Goal: Check status: Check status

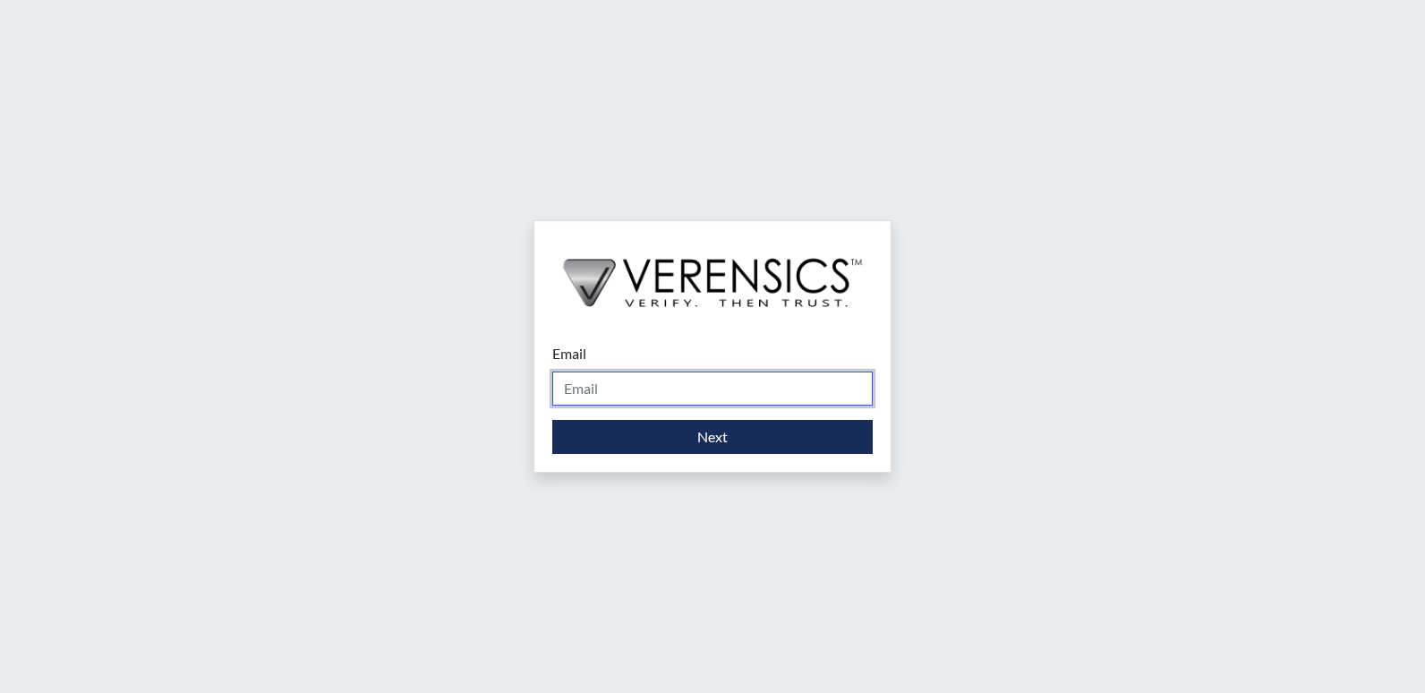
click at [578, 382] on input "Email" at bounding box center [712, 388] width 320 height 34
type input "[PERSON_NAME][EMAIL_ADDRESS][DOMAIN_NAME]"
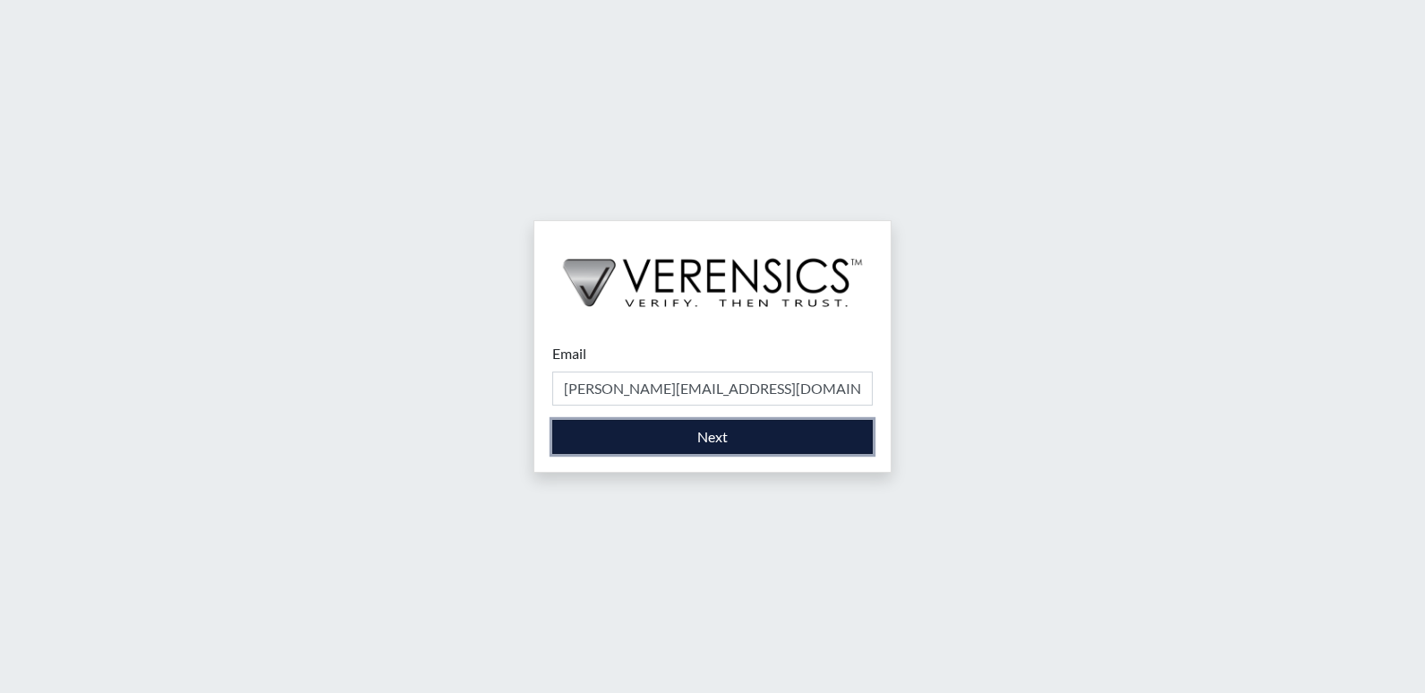
click at [634, 433] on button "Next" at bounding box center [712, 437] width 320 height 34
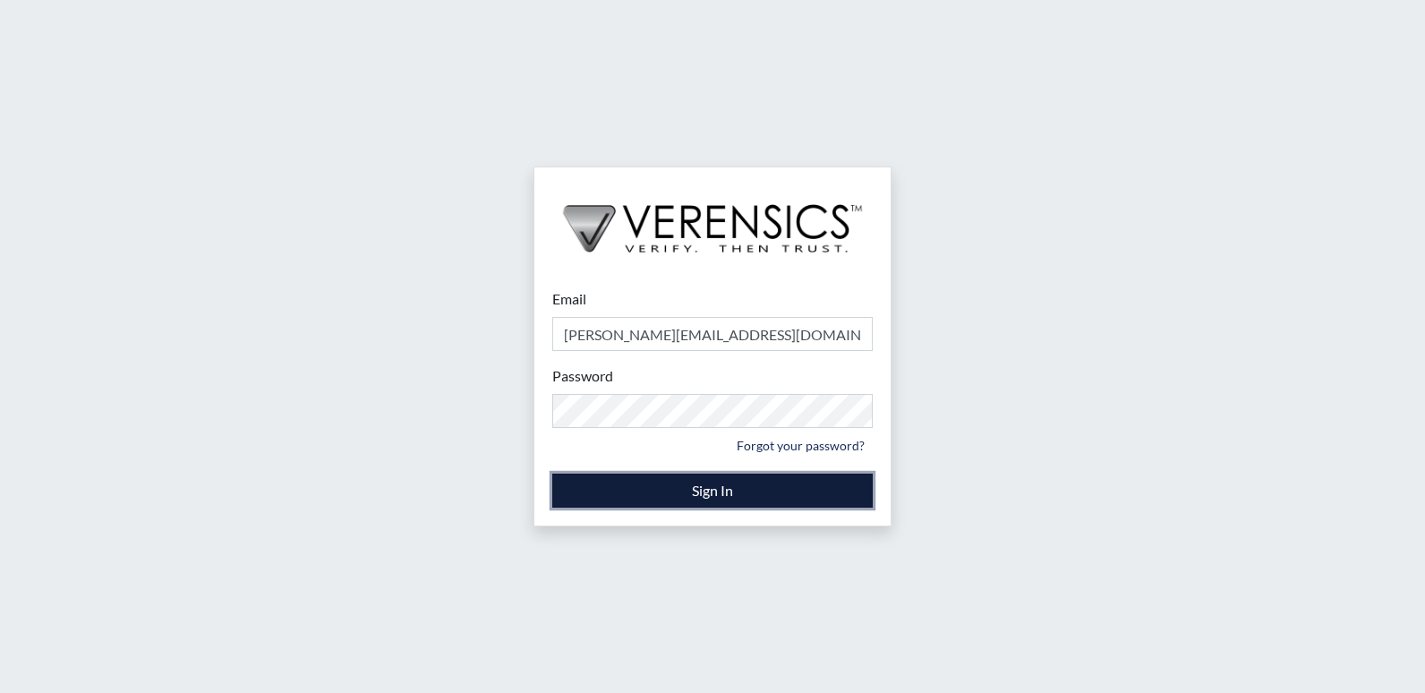
click at [738, 486] on button "Sign In" at bounding box center [712, 491] width 320 height 34
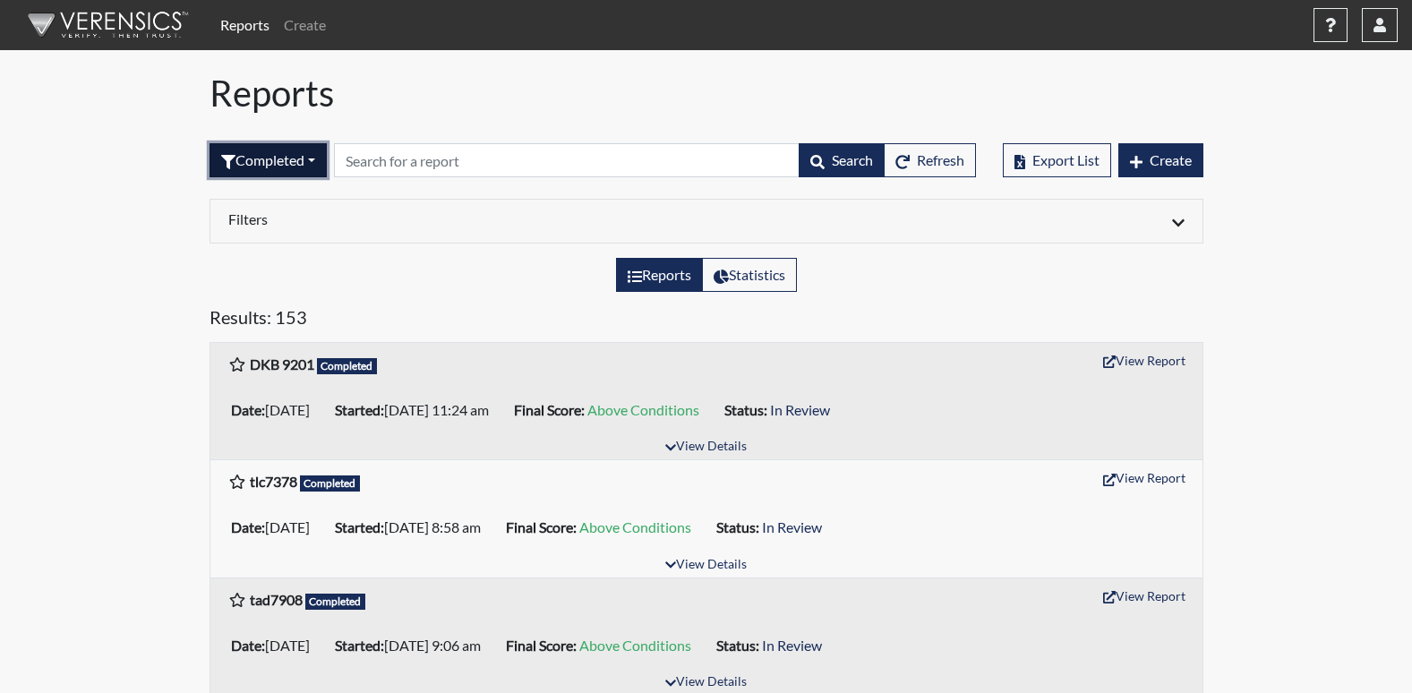
click at [316, 159] on button "Completed" at bounding box center [267, 160] width 117 height 34
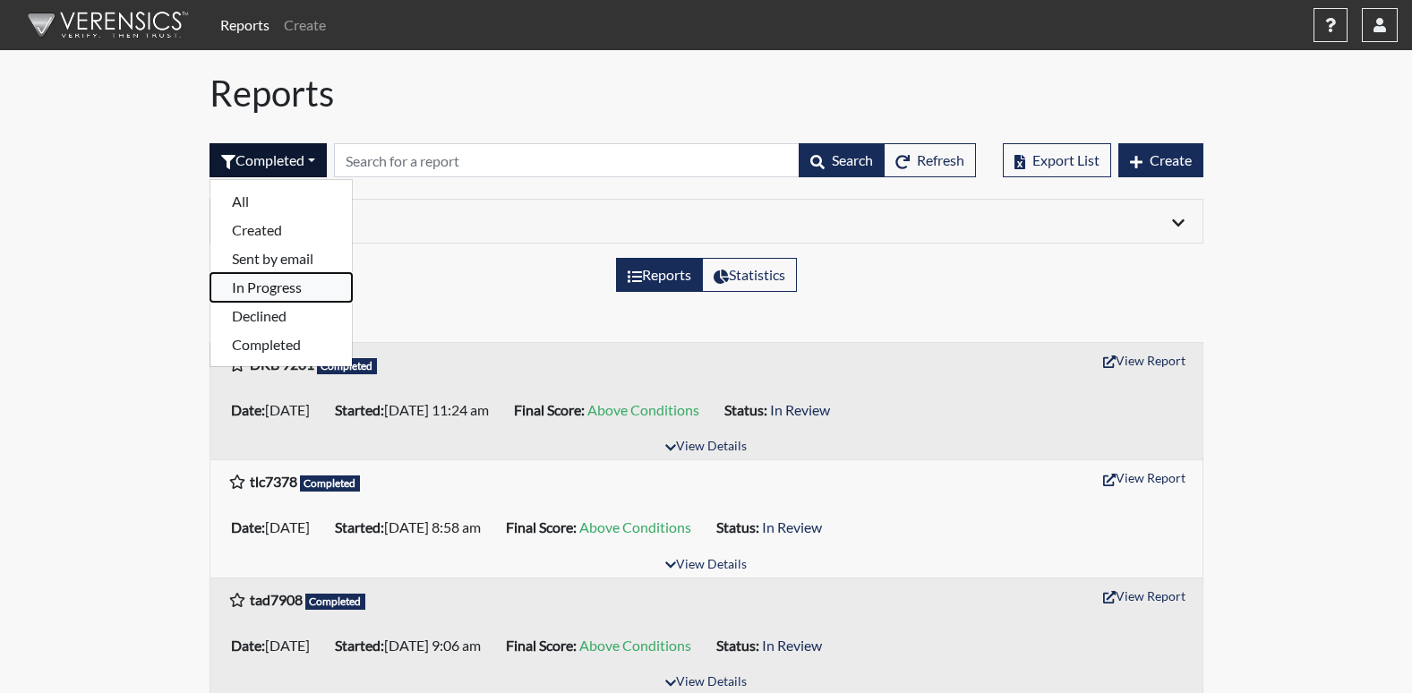
click at [253, 286] on button "In Progress" at bounding box center [280, 287] width 141 height 29
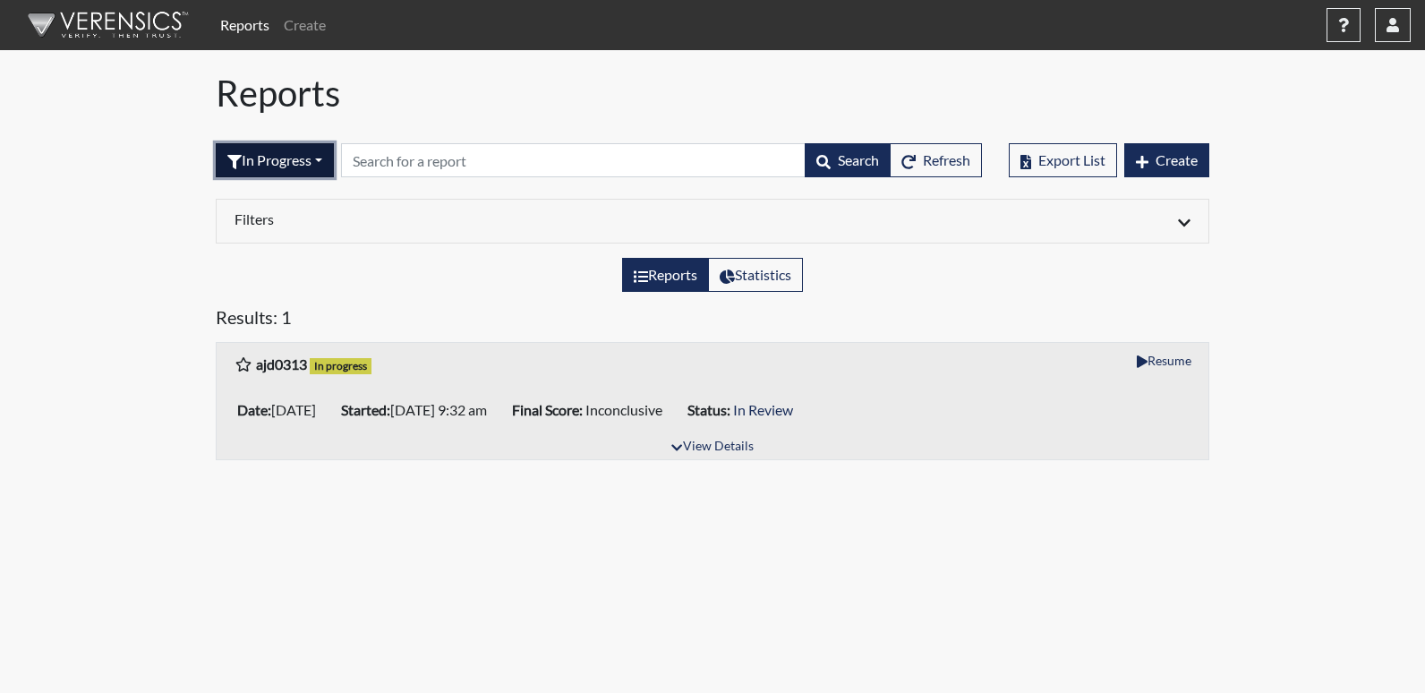
click at [327, 160] on button "In Progress" at bounding box center [275, 160] width 118 height 34
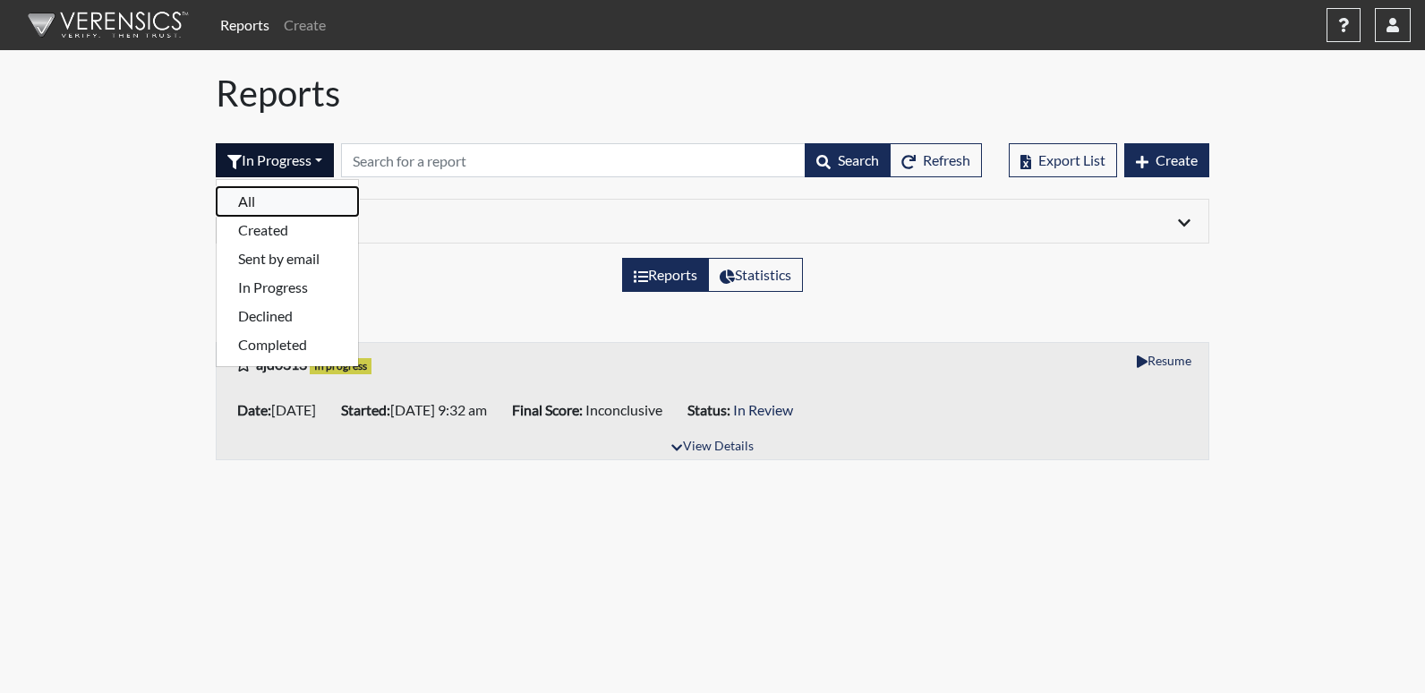
click at [252, 198] on button "All" at bounding box center [287, 201] width 141 height 29
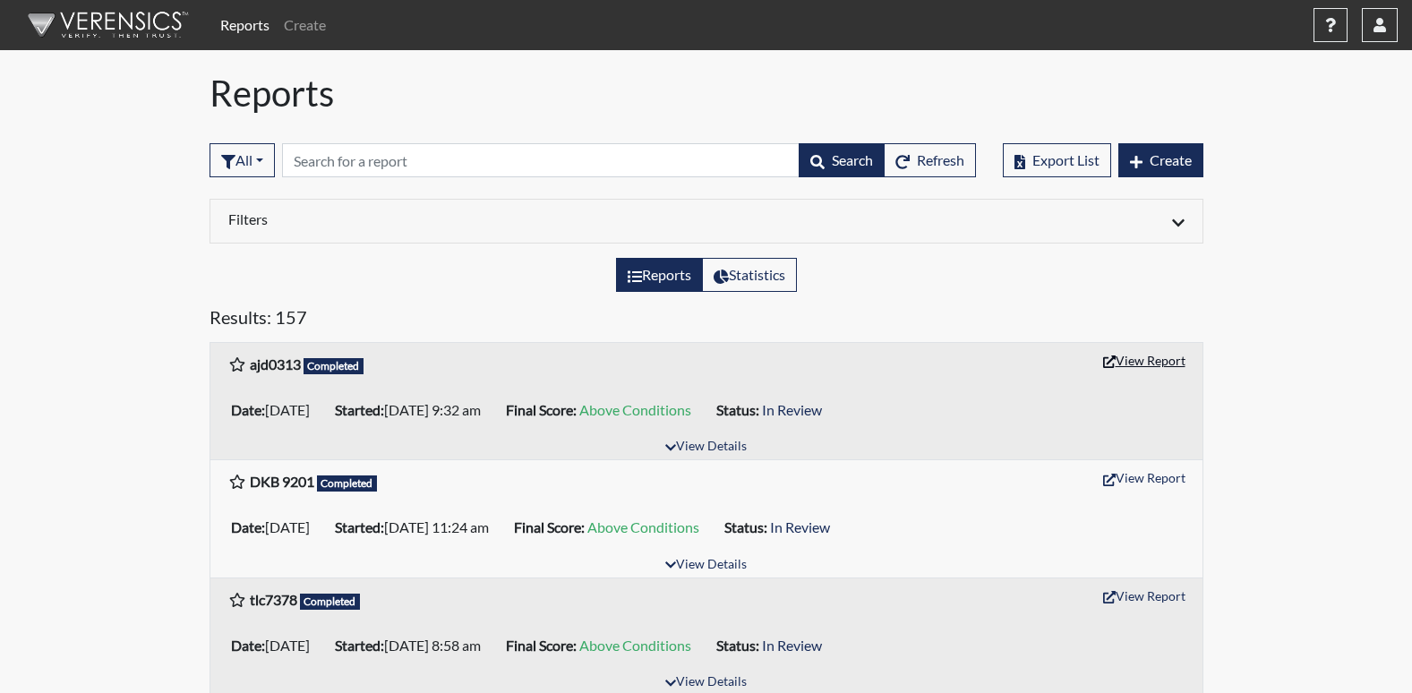
click at [1147, 364] on button "View Report" at bounding box center [1144, 360] width 98 height 28
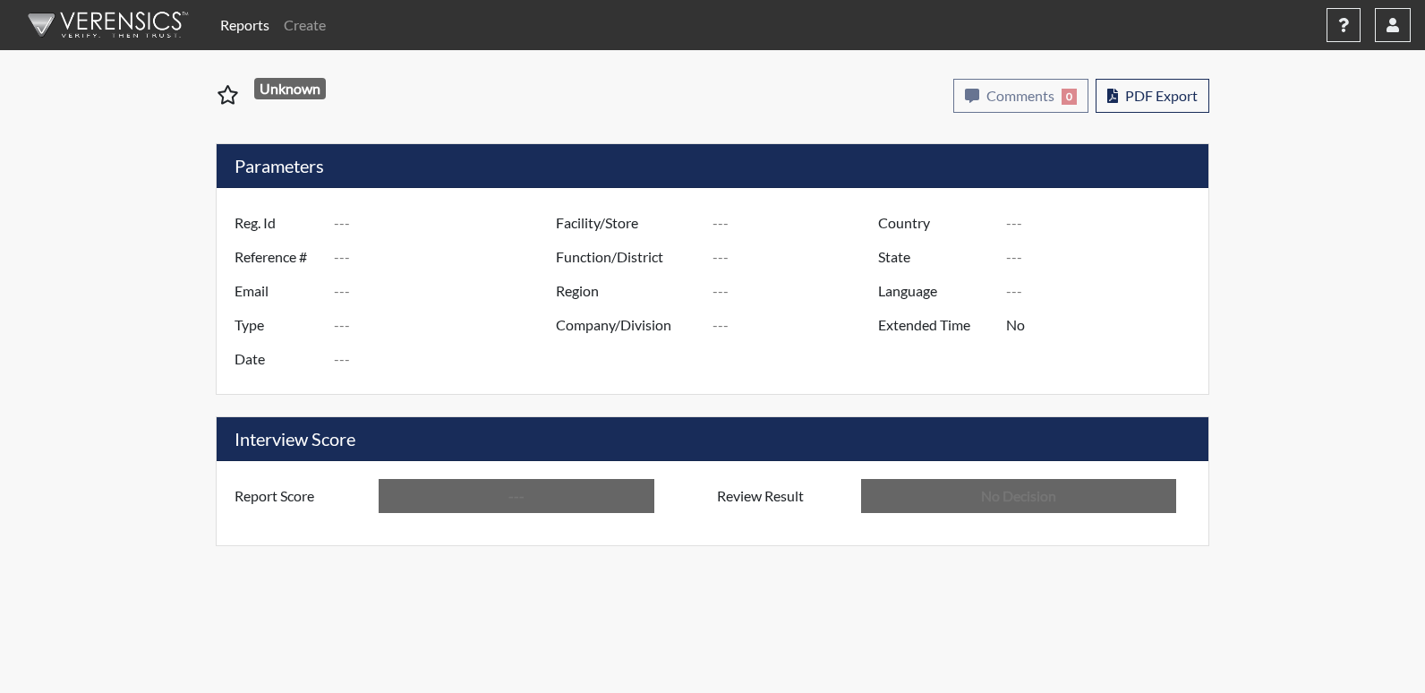
type input "ajd0313"
type input "51189"
type input "---"
type input "Corrections Pre-Employment"
type input "[DATE]"
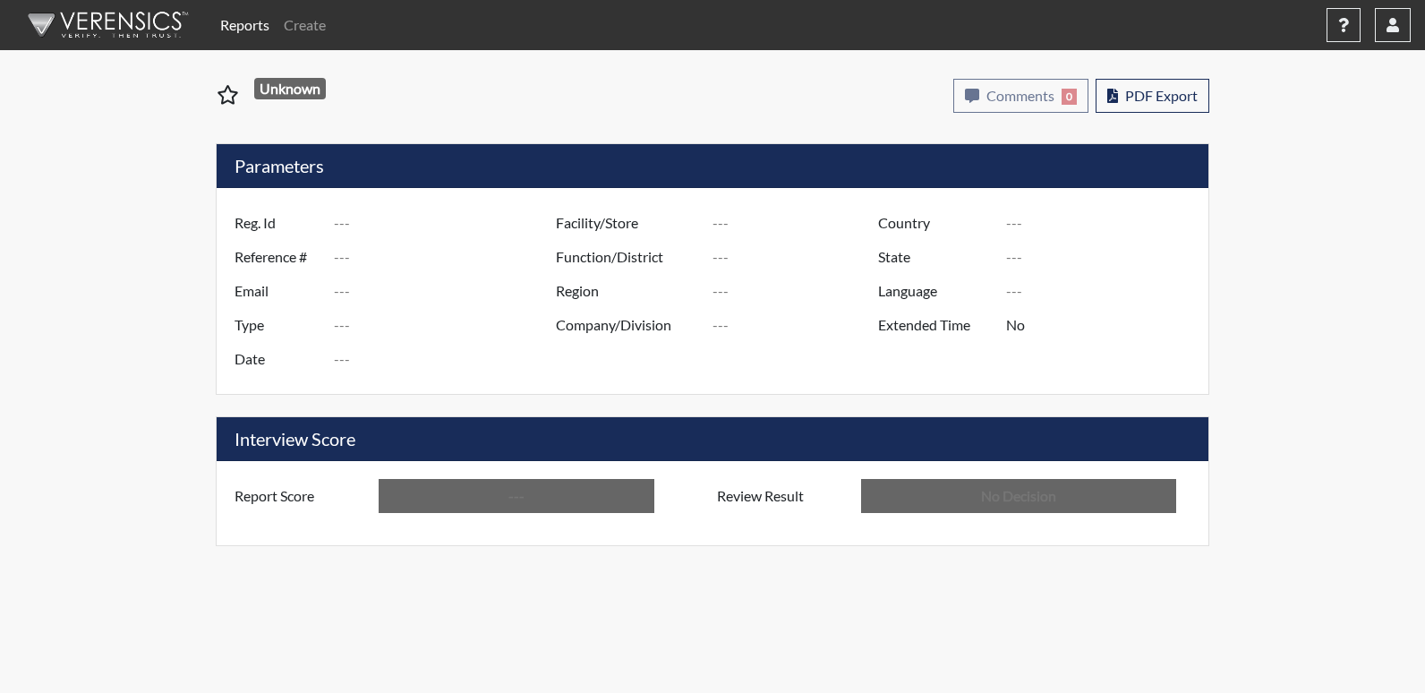
type input "[PERSON_NAME]"
type input "[GEOGRAPHIC_DATA]"
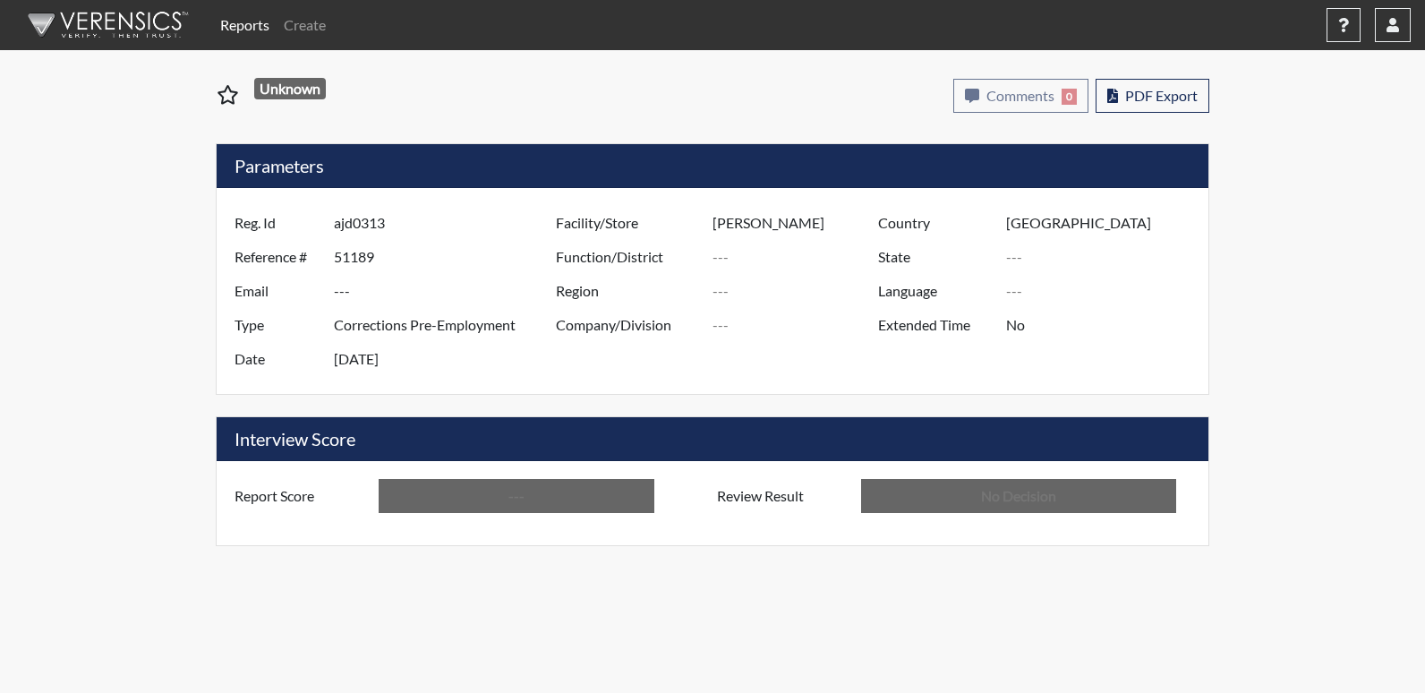
type input "[US_STATE]"
type input "English"
type input "Above Conditions"
type input "In Review"
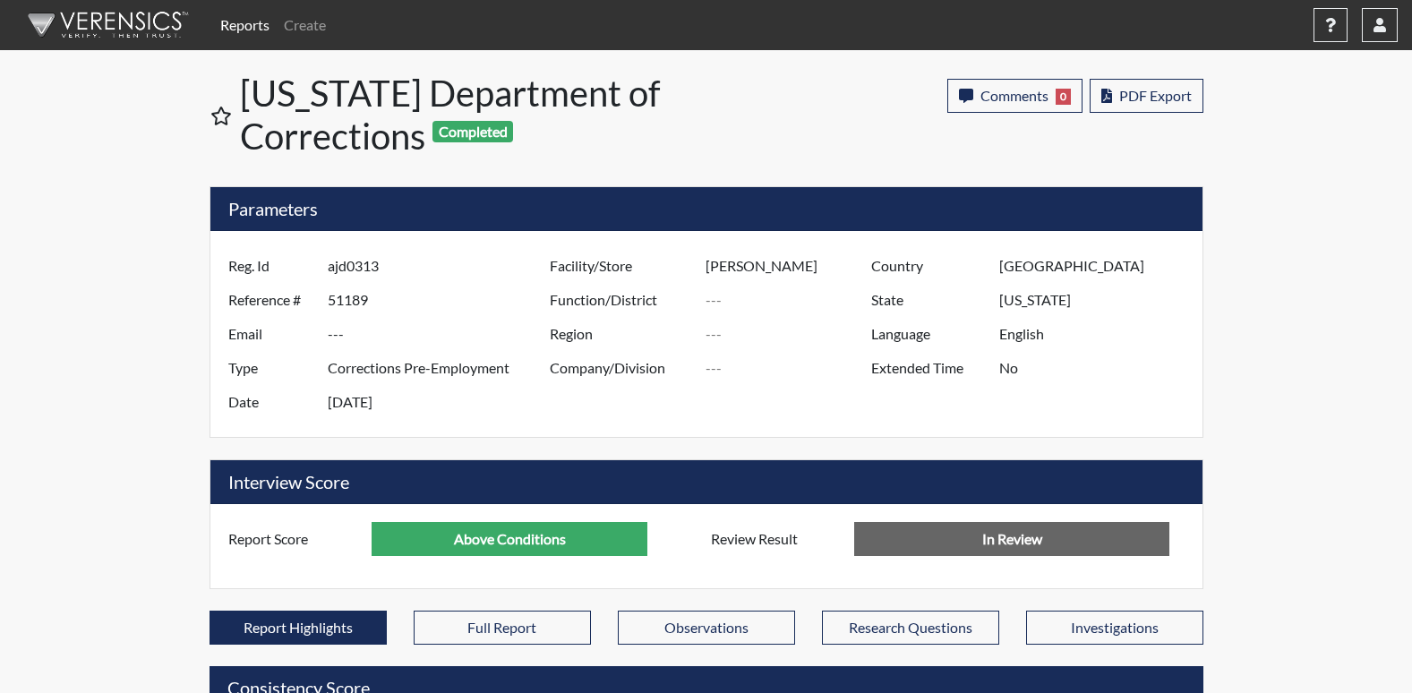
scroll to position [894793, 894346]
